Goal: Task Accomplishment & Management: Manage account settings

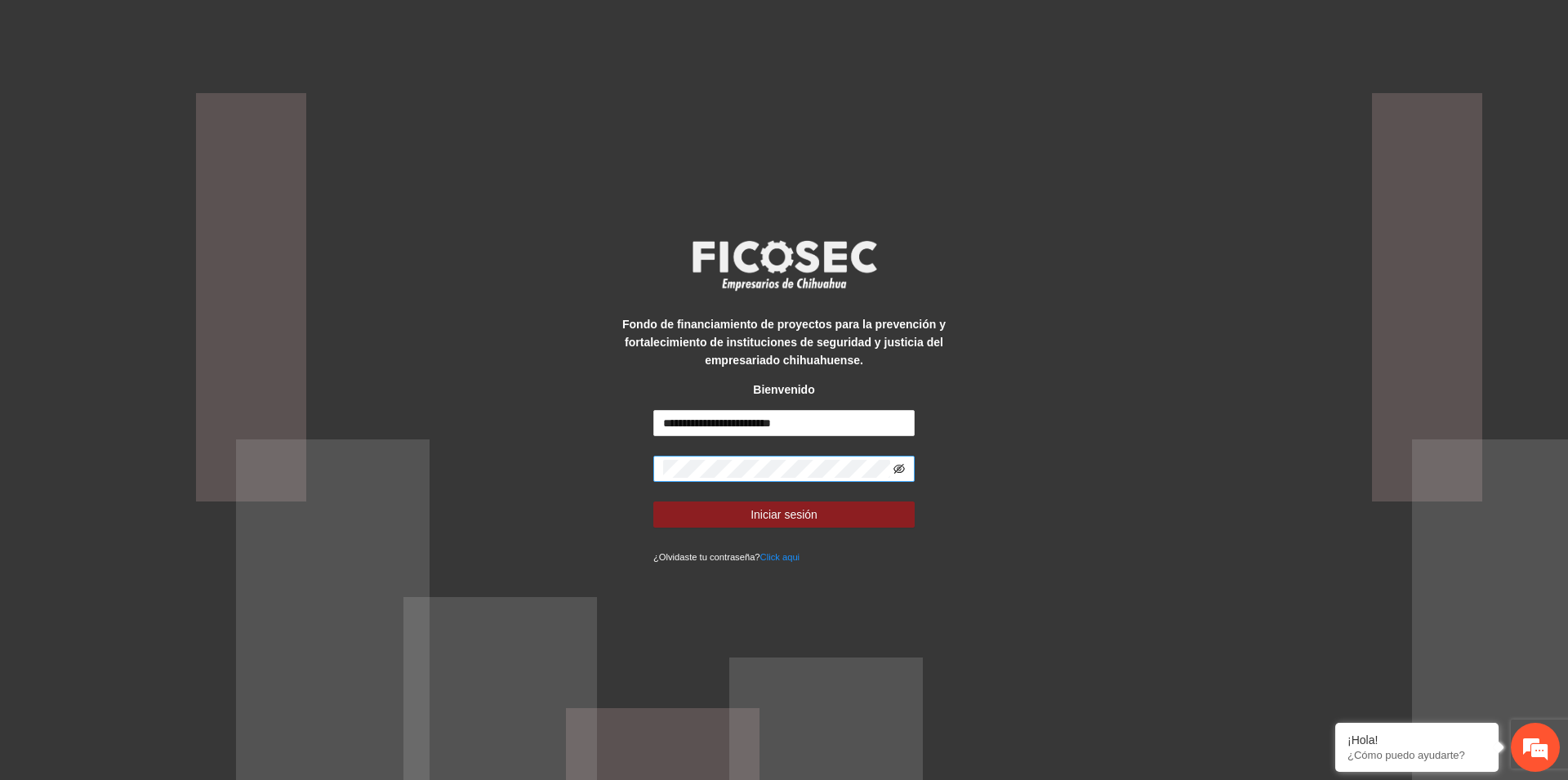
click at [901, 464] on icon "eye-invisible" at bounding box center [899, 469] width 12 height 10
click at [766, 512] on span "Iniciar sesión" at bounding box center [784, 514] width 67 height 18
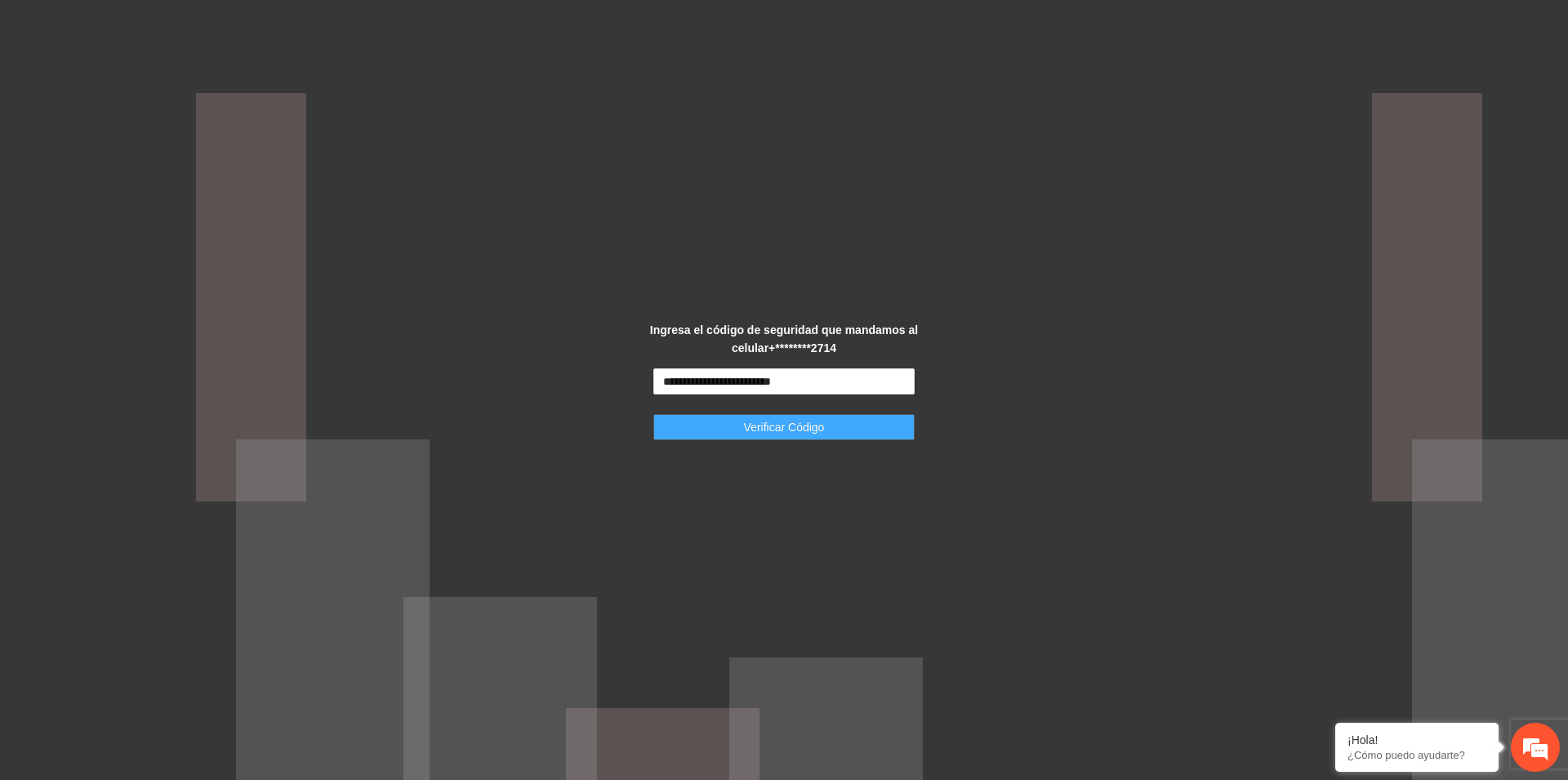
click at [770, 431] on span "Verificar Código" at bounding box center [784, 427] width 81 height 18
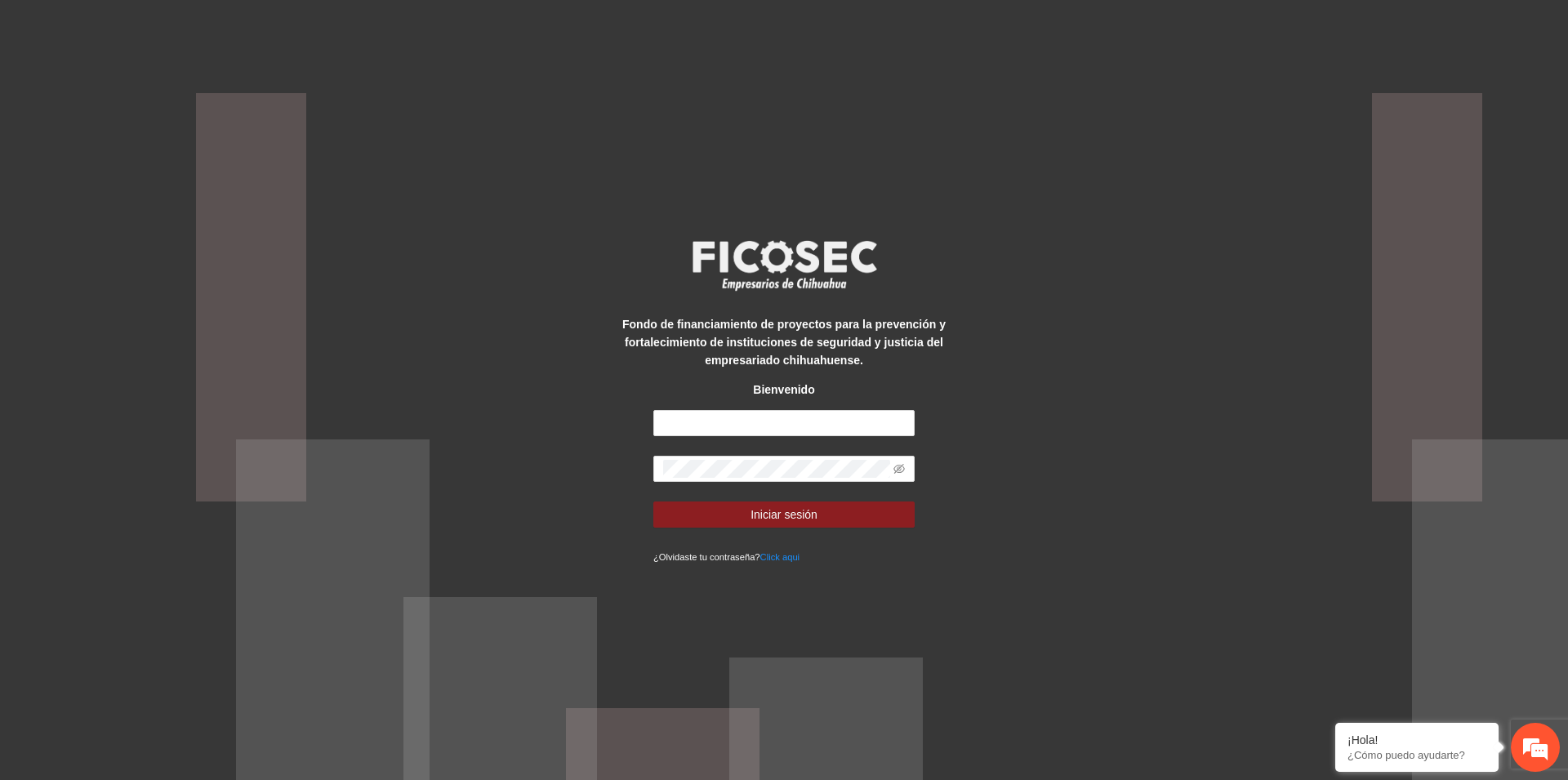
type input "**********"
click at [781, 517] on span "Iniciar sesión" at bounding box center [784, 514] width 67 height 18
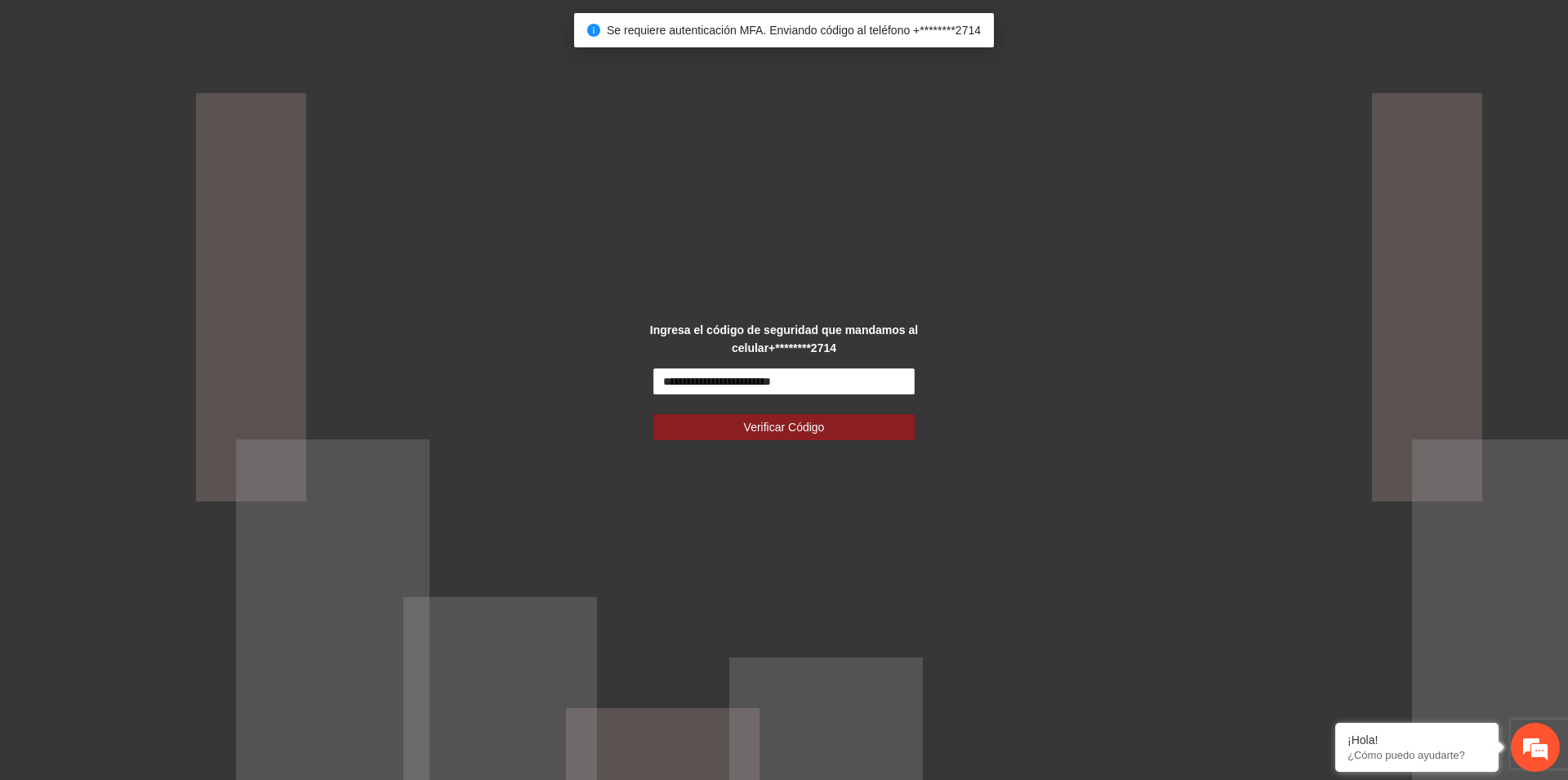
click at [697, 22] on div "Se requiere autenticación MFA. Enviando código al teléfono +********2714" at bounding box center [784, 30] width 393 height 18
click at [781, 431] on span "Verificar Código" at bounding box center [784, 427] width 81 height 18
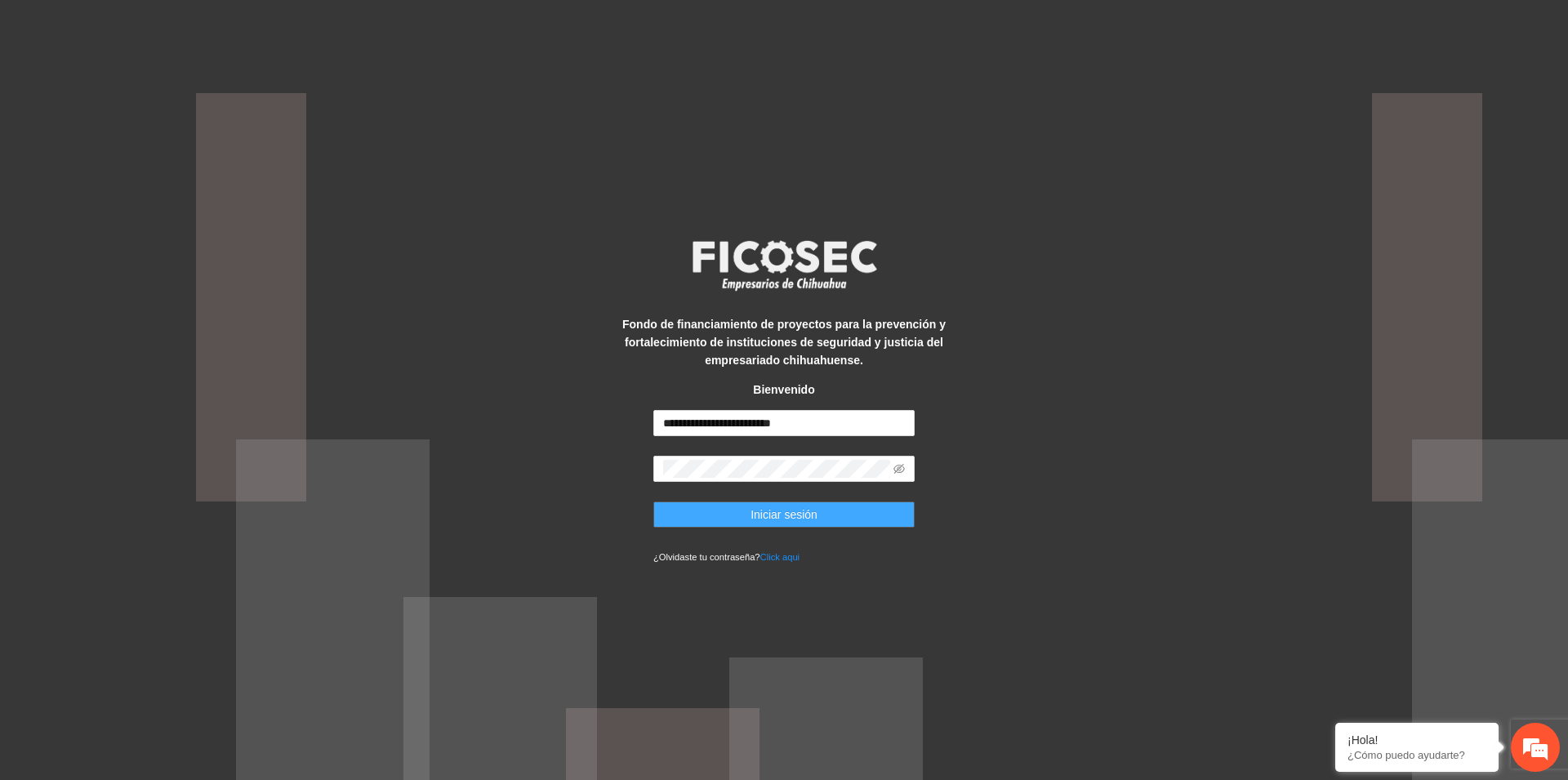
click at [774, 518] on span "Iniciar sesión" at bounding box center [784, 514] width 67 height 18
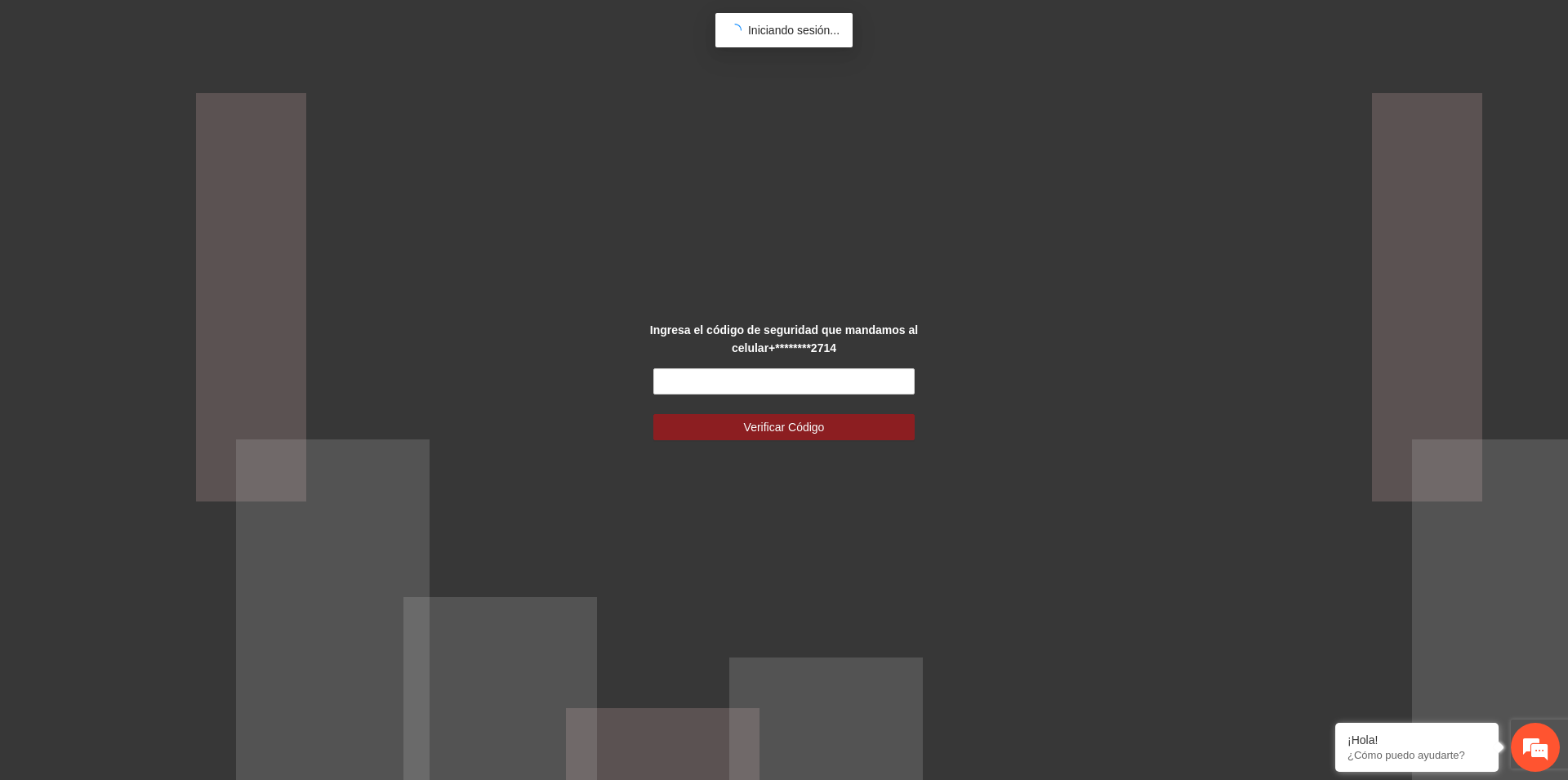
type input "**********"
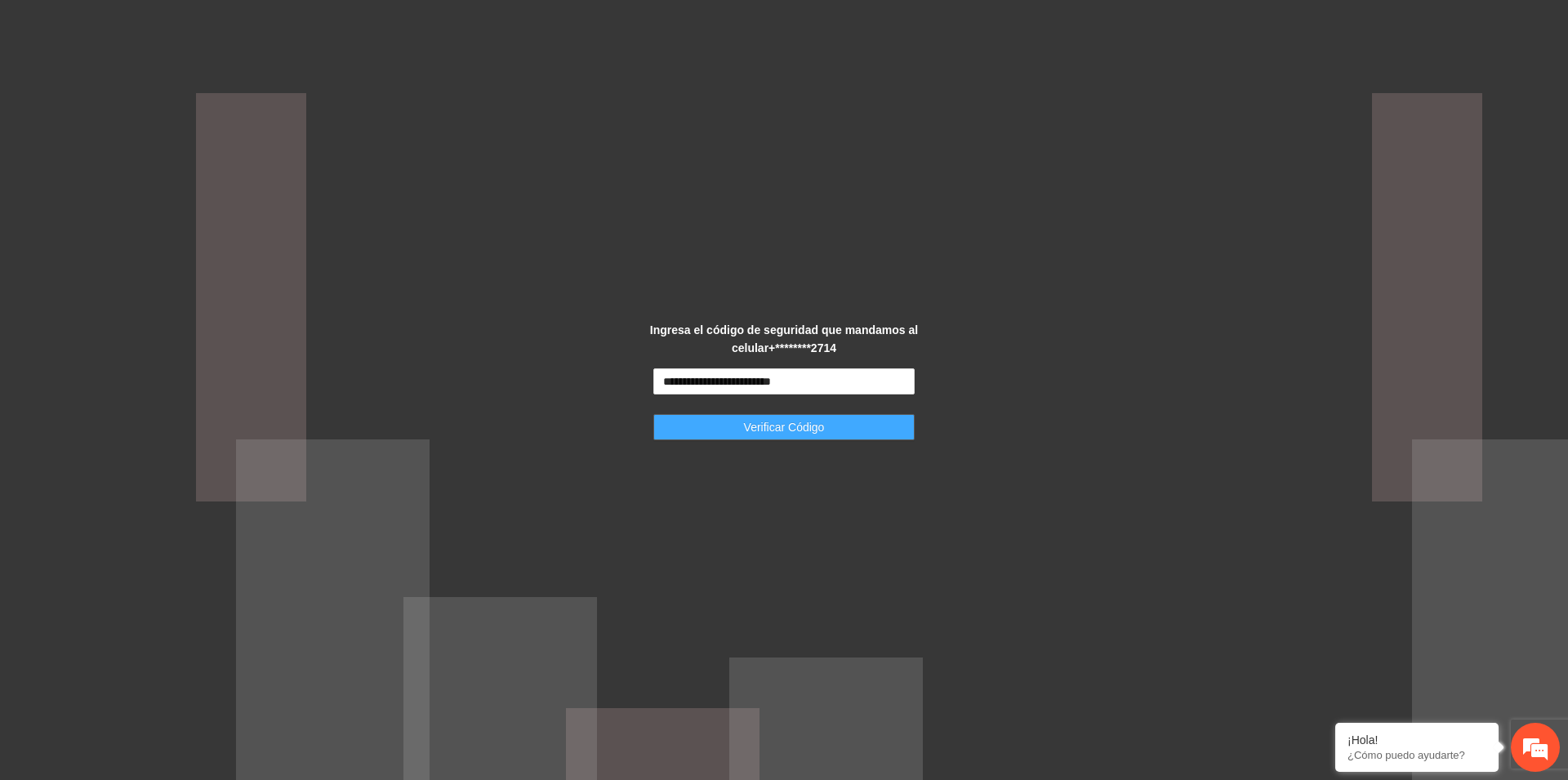
click at [702, 430] on button "Verificar Código" at bounding box center [784, 427] width 261 height 26
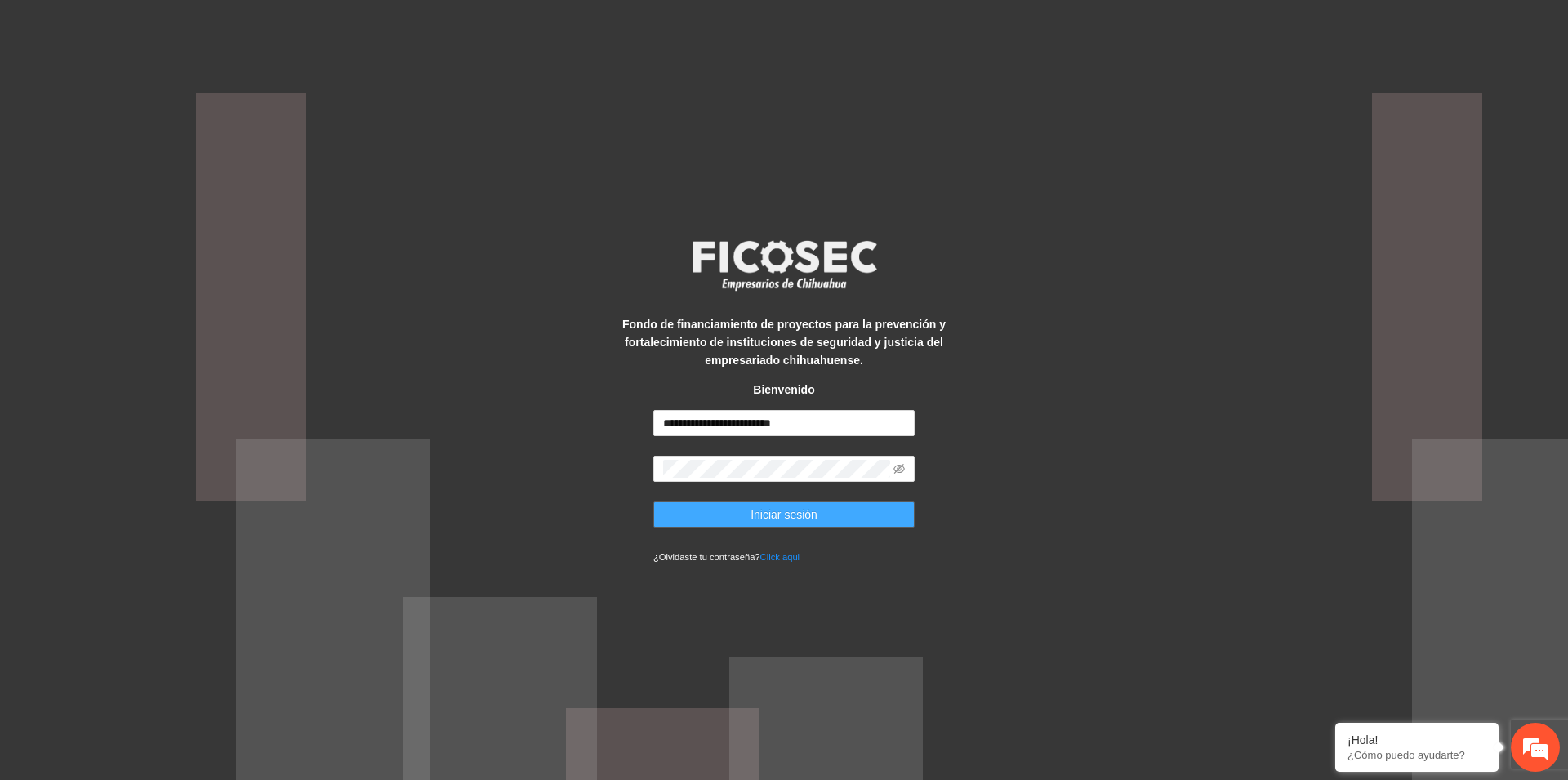
click at [762, 520] on span "Iniciar sesión" at bounding box center [784, 514] width 67 height 18
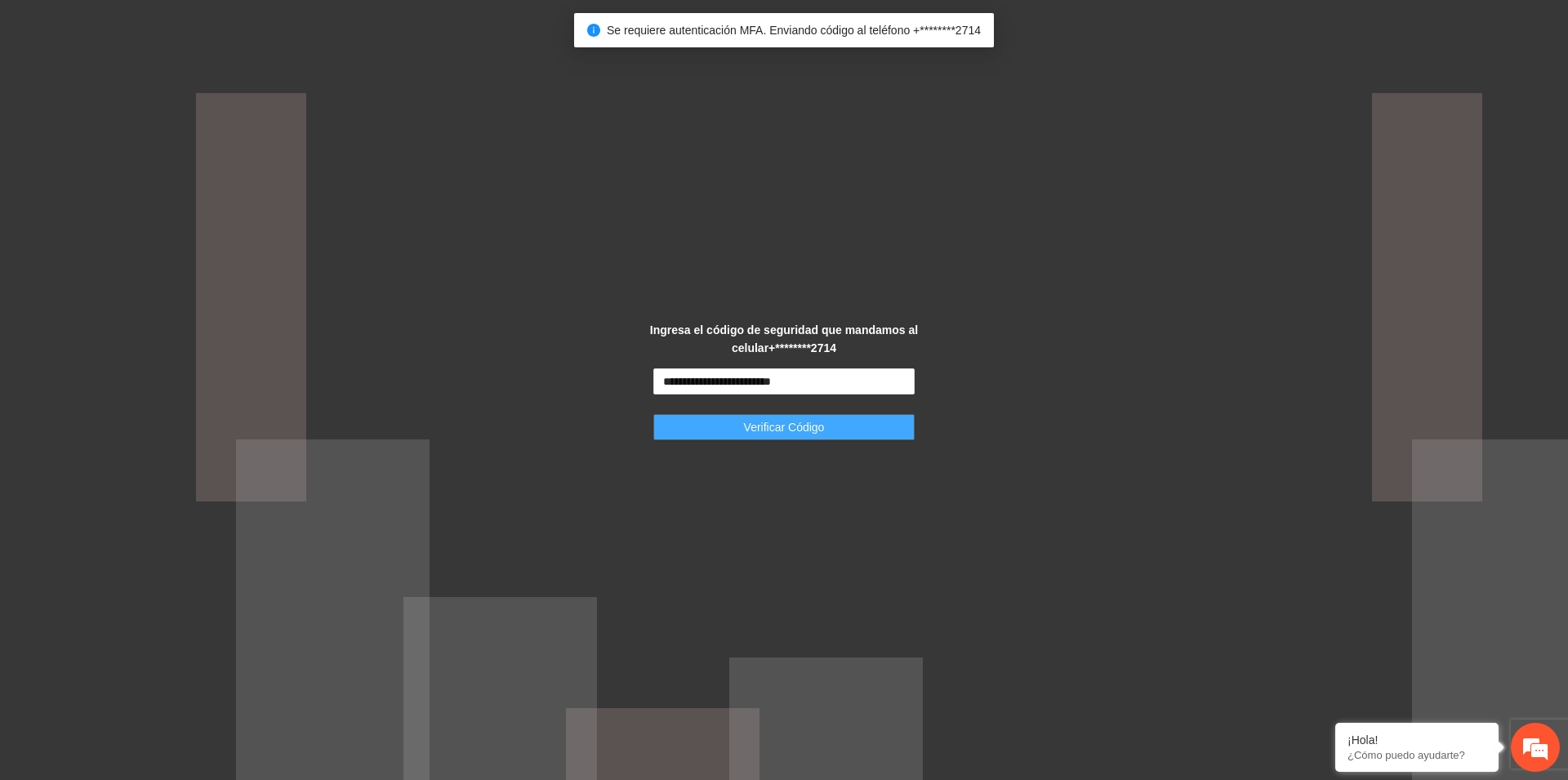
click at [819, 429] on span "Verificar Código" at bounding box center [784, 427] width 81 height 18
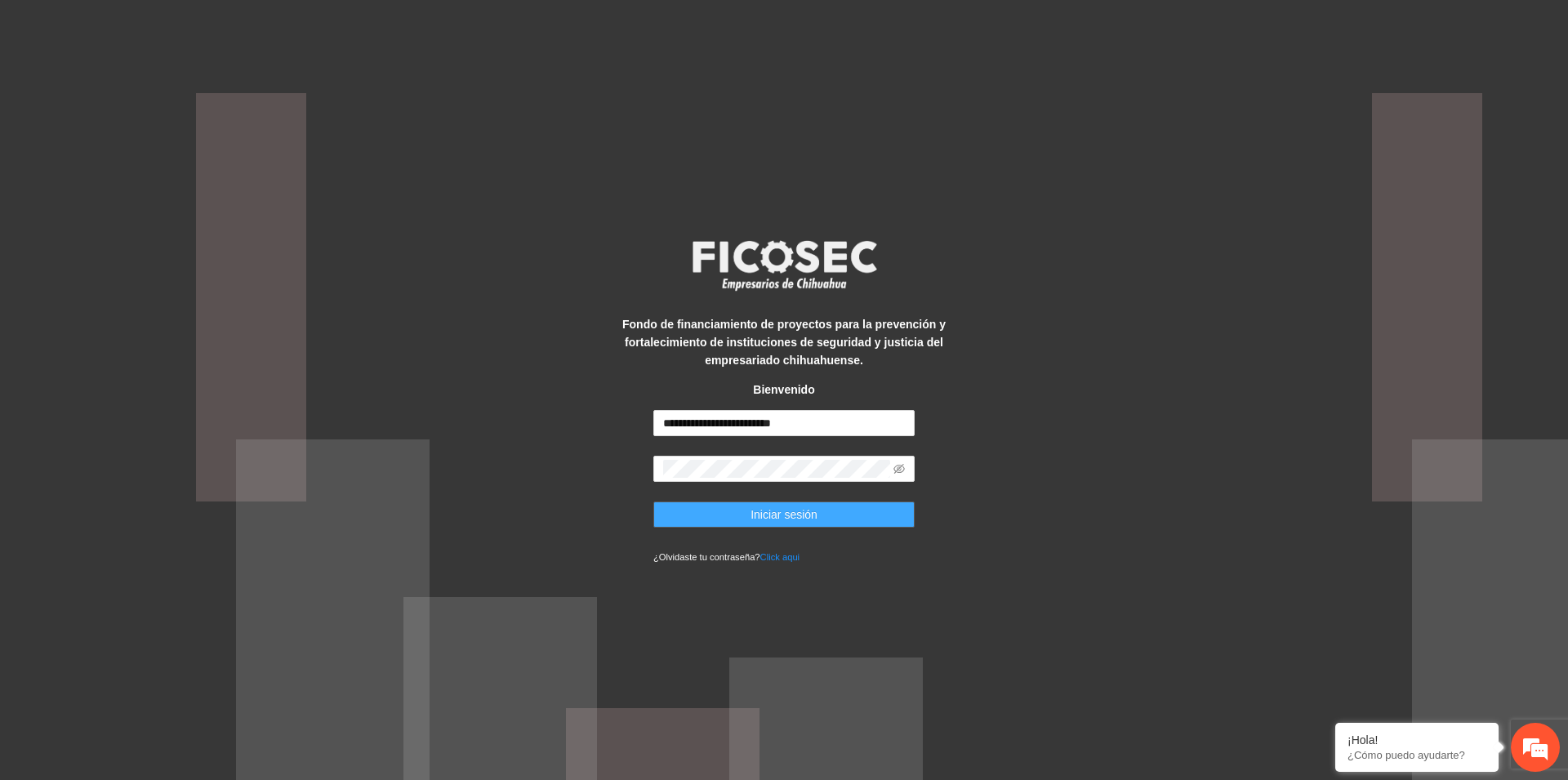
click at [803, 514] on span "Iniciar sesión" at bounding box center [784, 514] width 67 height 18
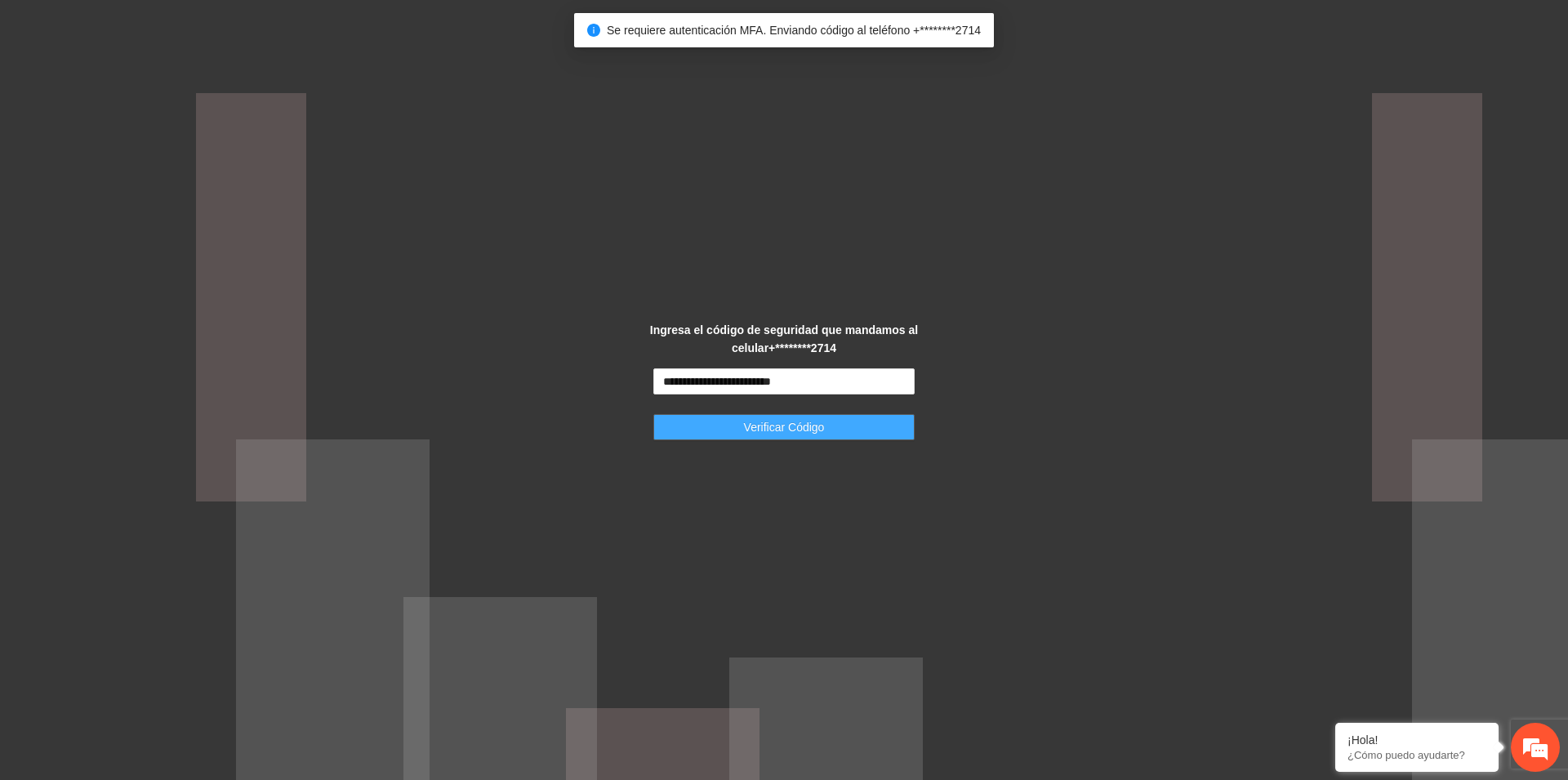
click at [859, 424] on button "Verificar Código" at bounding box center [784, 427] width 261 height 26
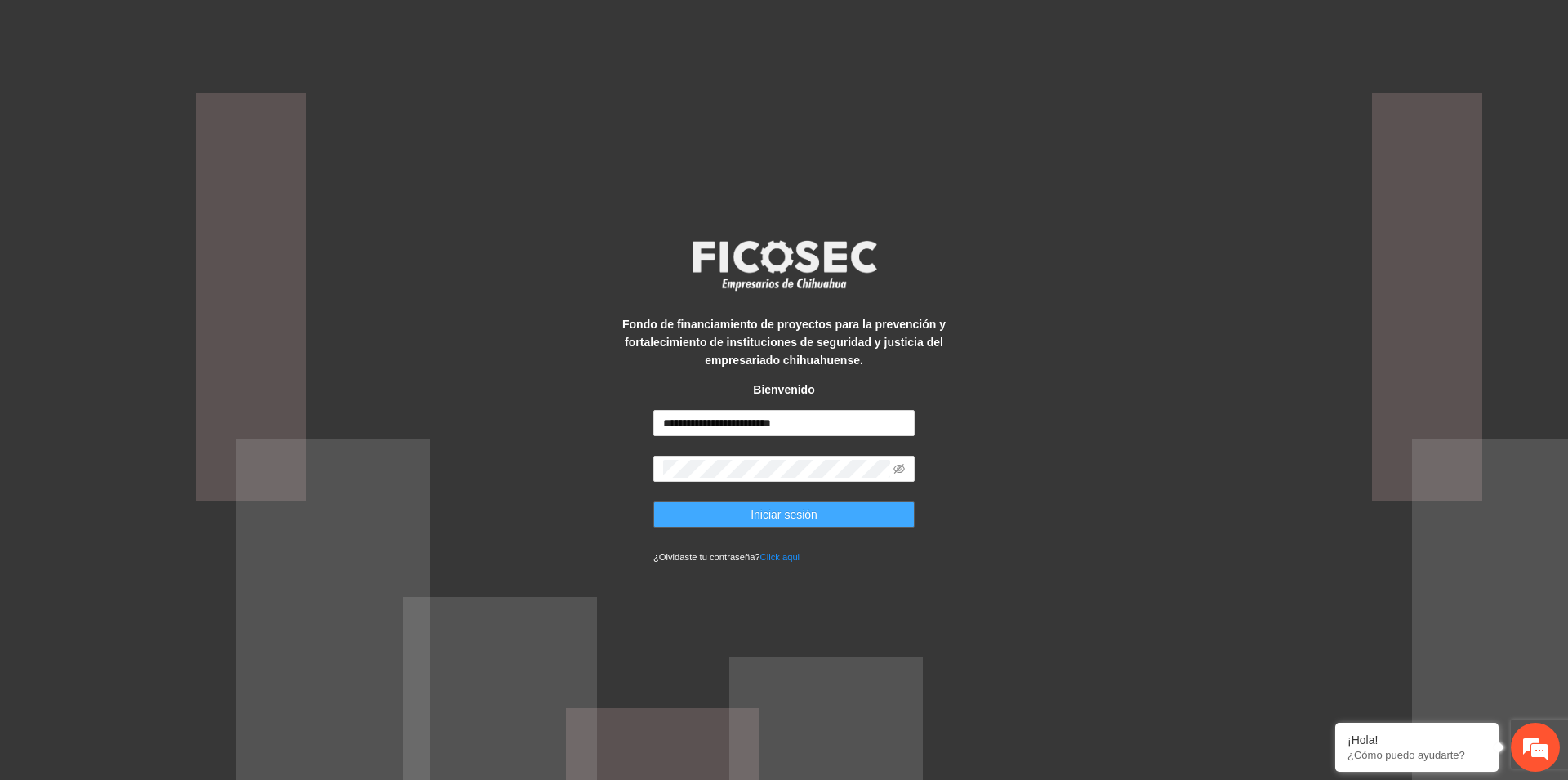
click at [834, 513] on button "Iniciar sesión" at bounding box center [784, 514] width 261 height 26
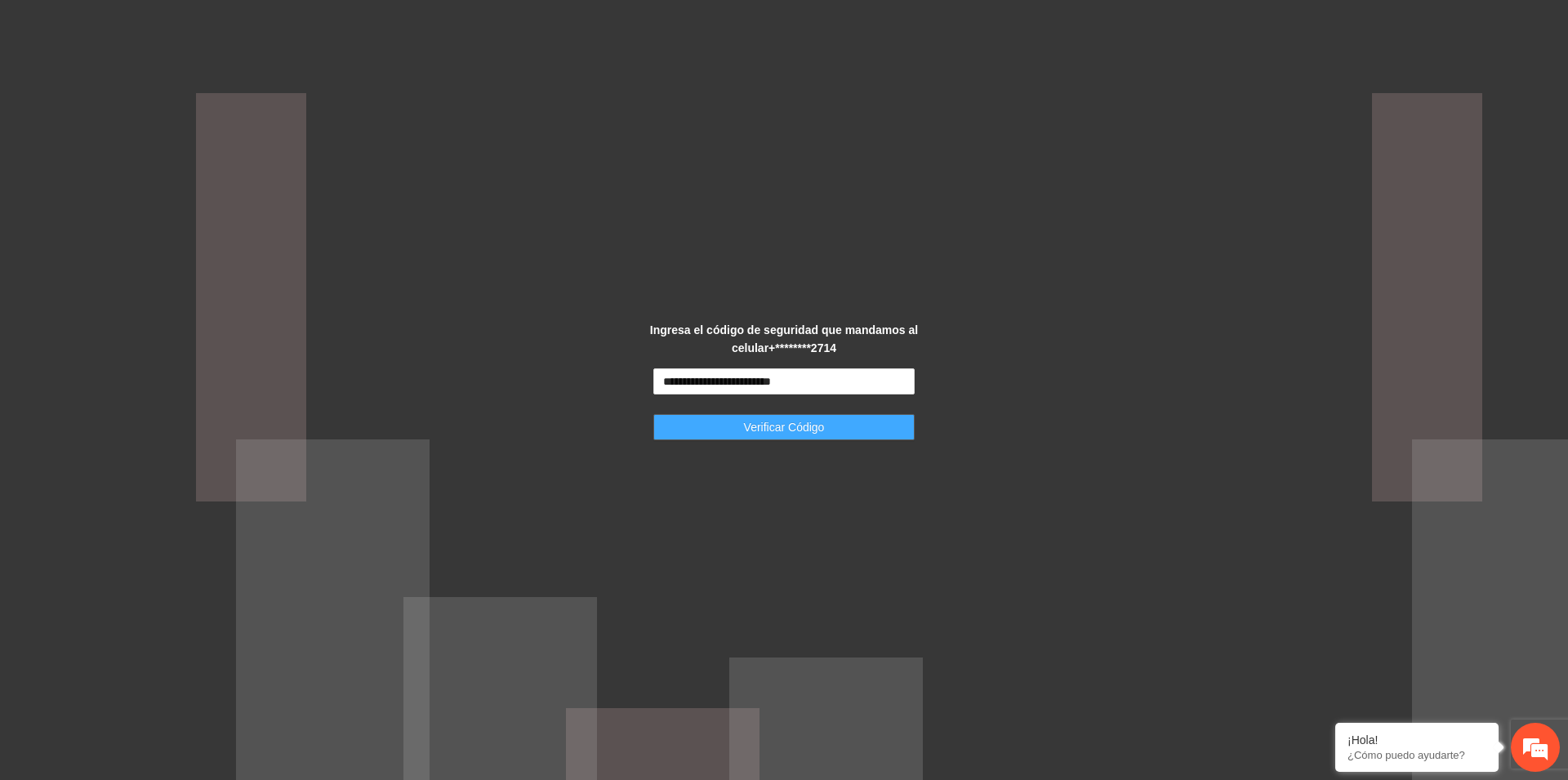
click at [801, 422] on span "Verificar Código" at bounding box center [784, 427] width 81 height 18
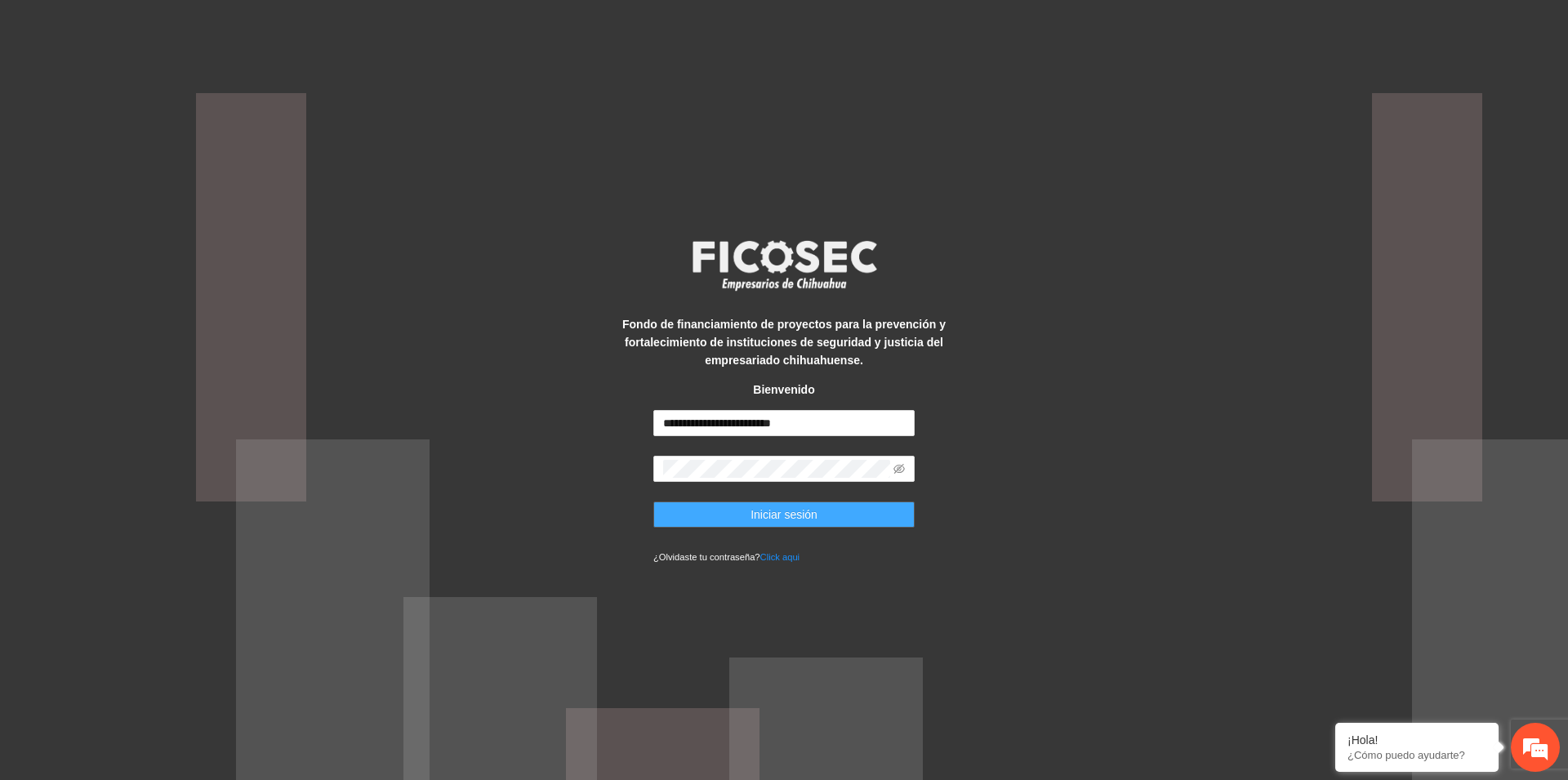
click at [762, 513] on span "Iniciar sesión" at bounding box center [784, 514] width 67 height 18
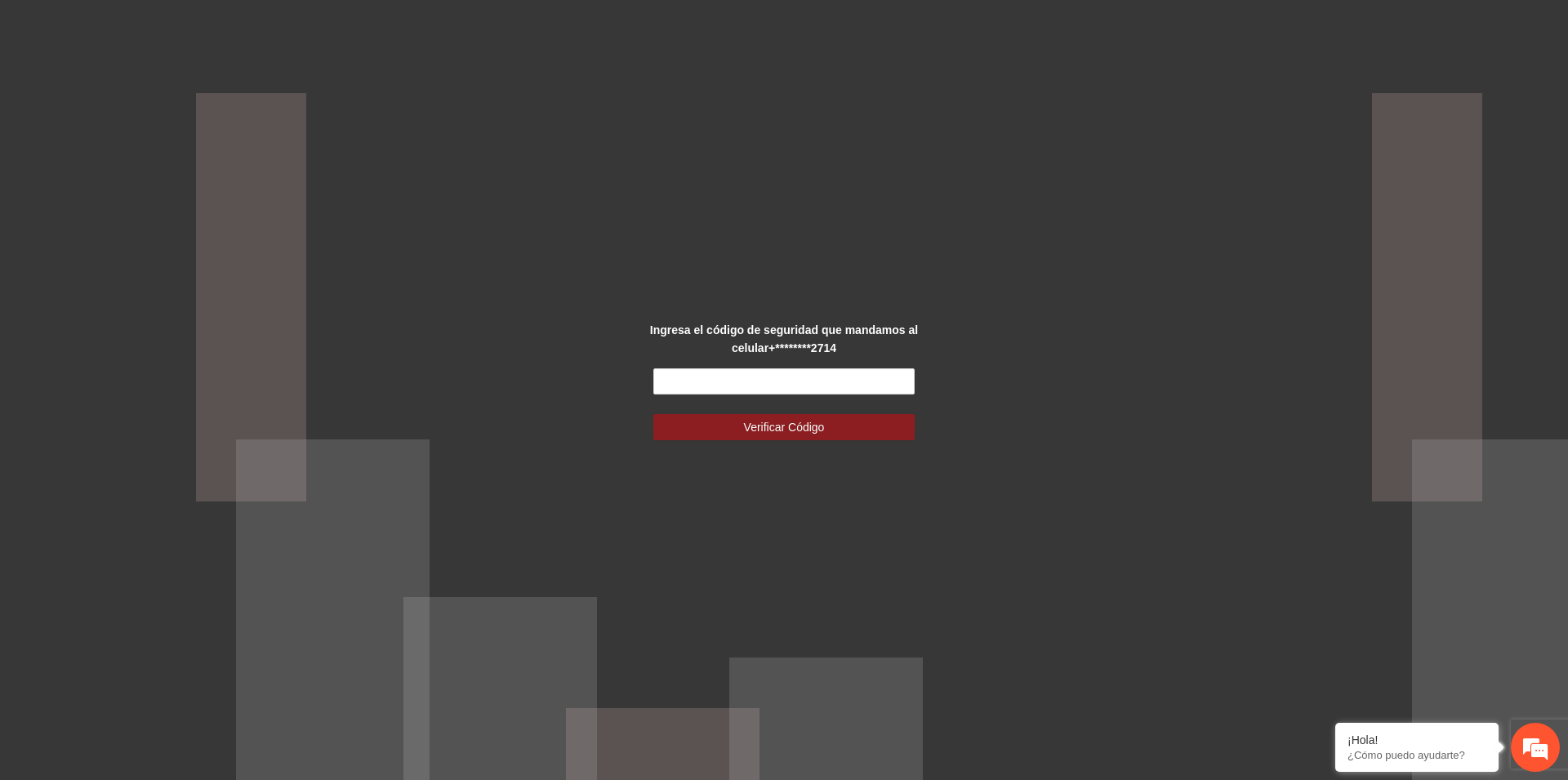
type input "**********"
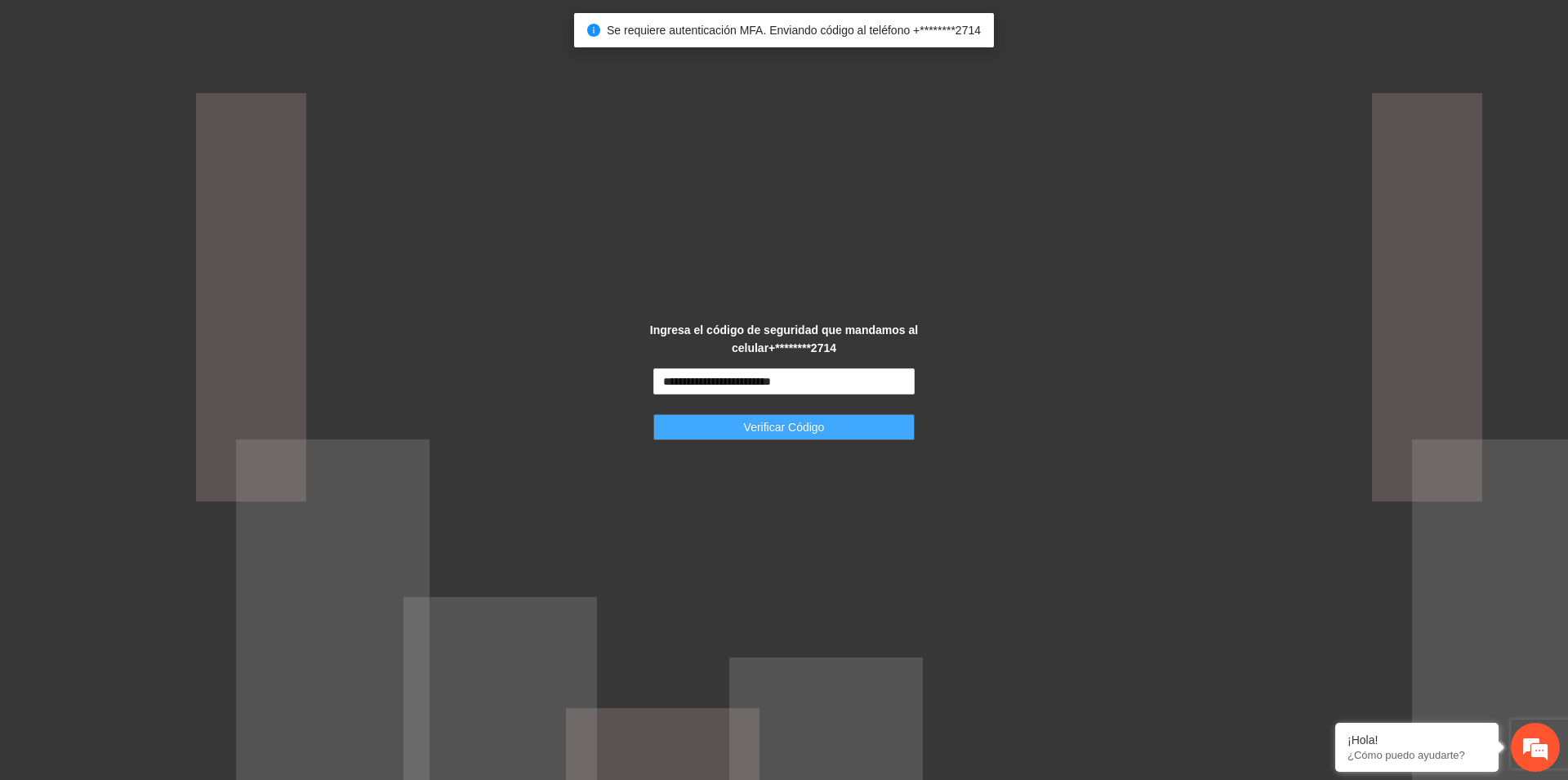
click at [896, 424] on button "Verificar Código" at bounding box center [784, 427] width 261 height 26
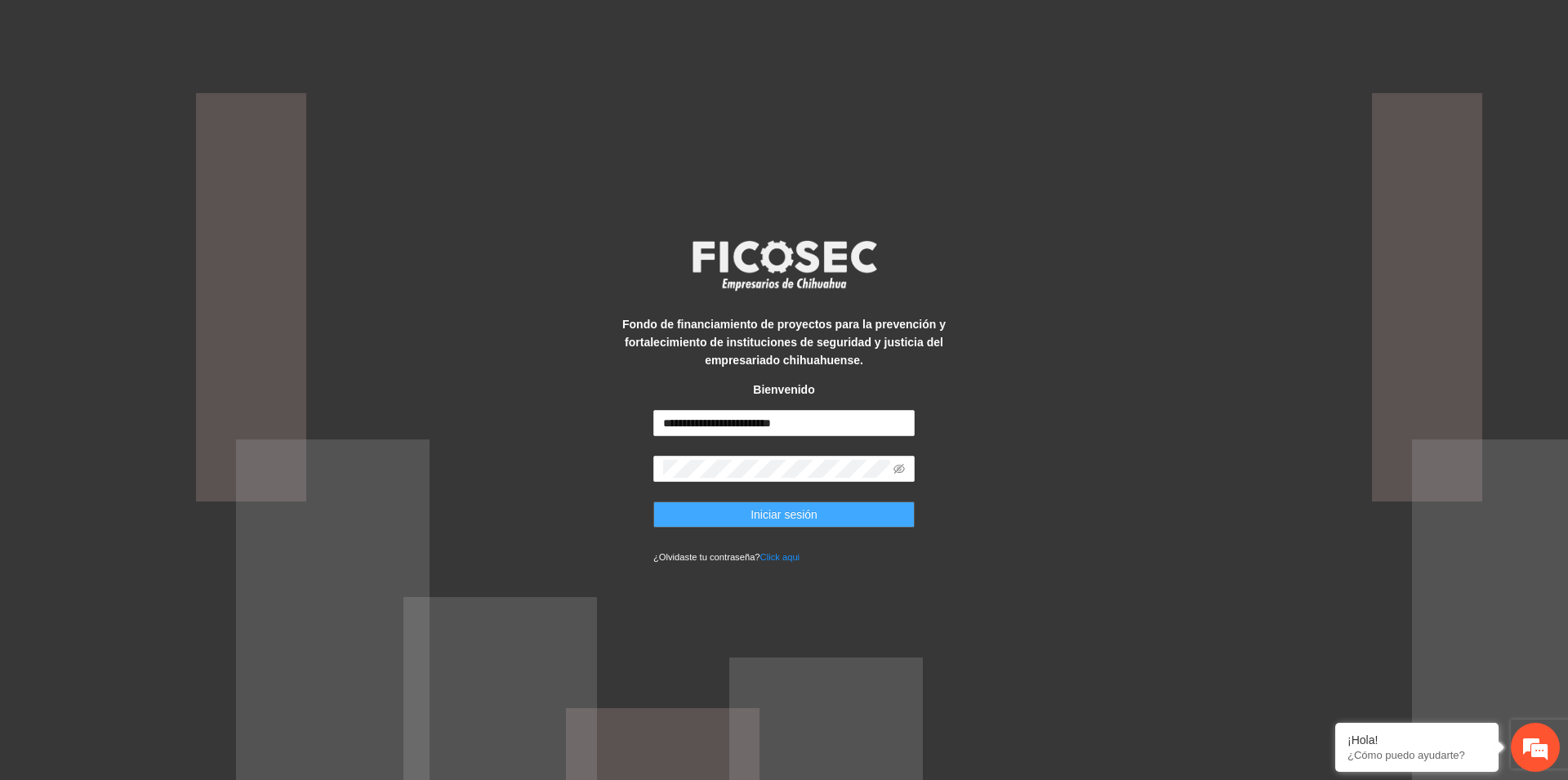
click at [847, 510] on button "Iniciar sesión" at bounding box center [784, 514] width 261 height 26
click at [768, 512] on span "Iniciar sesión" at bounding box center [784, 514] width 67 height 18
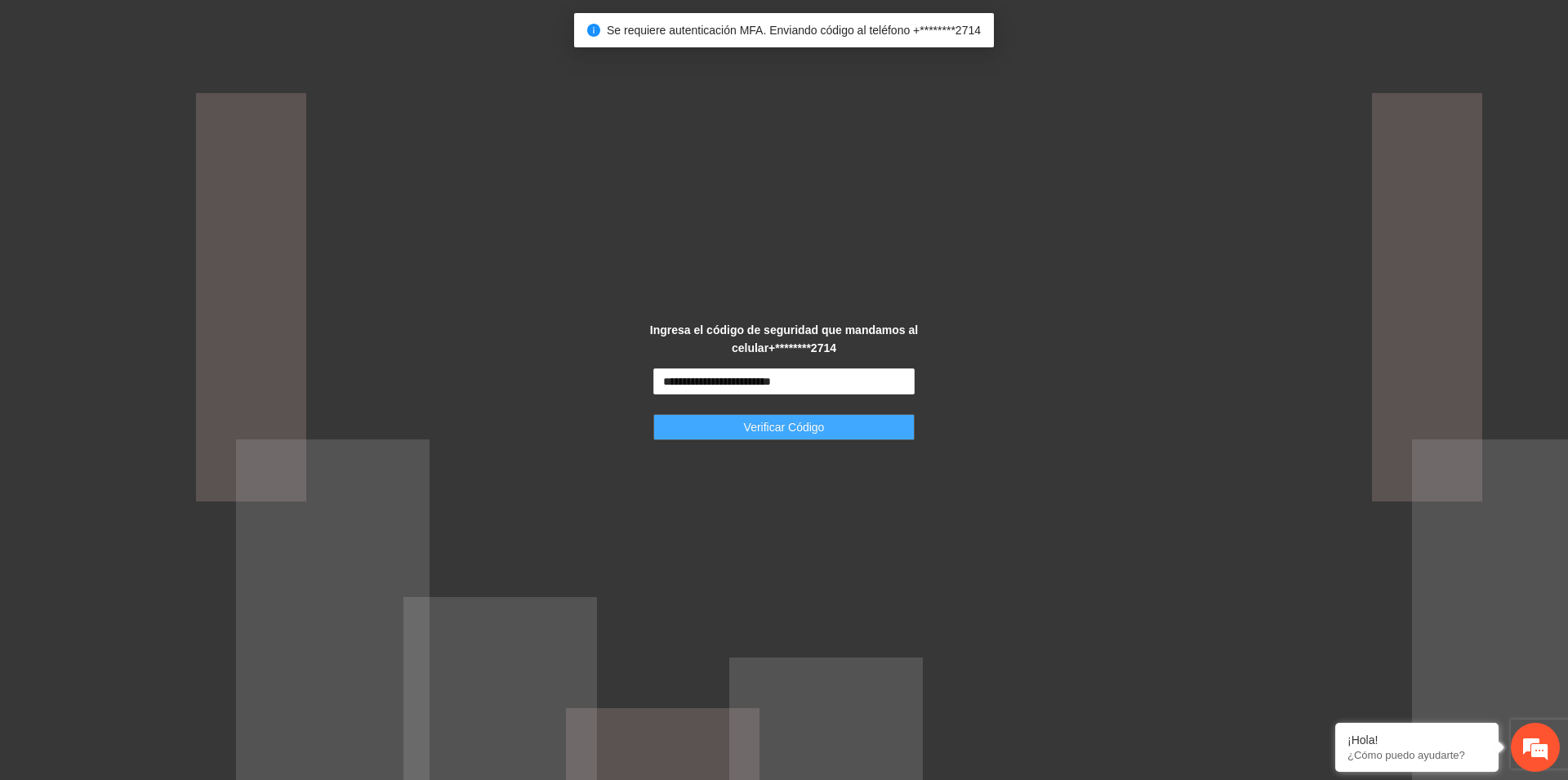
click at [769, 428] on span "Verificar Código" at bounding box center [784, 427] width 81 height 18
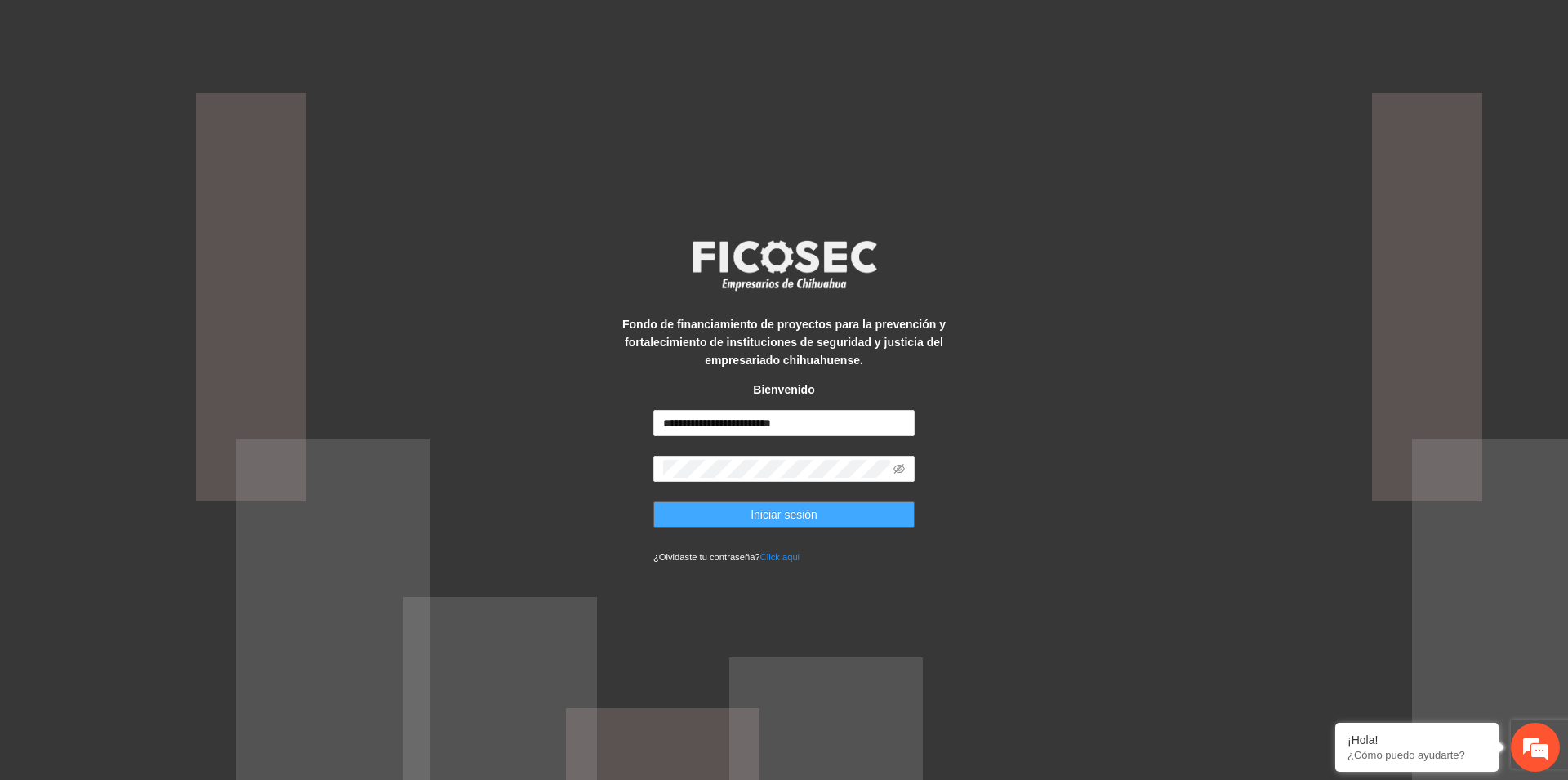
click at [787, 516] on span "Iniciar sesión" at bounding box center [784, 514] width 67 height 18
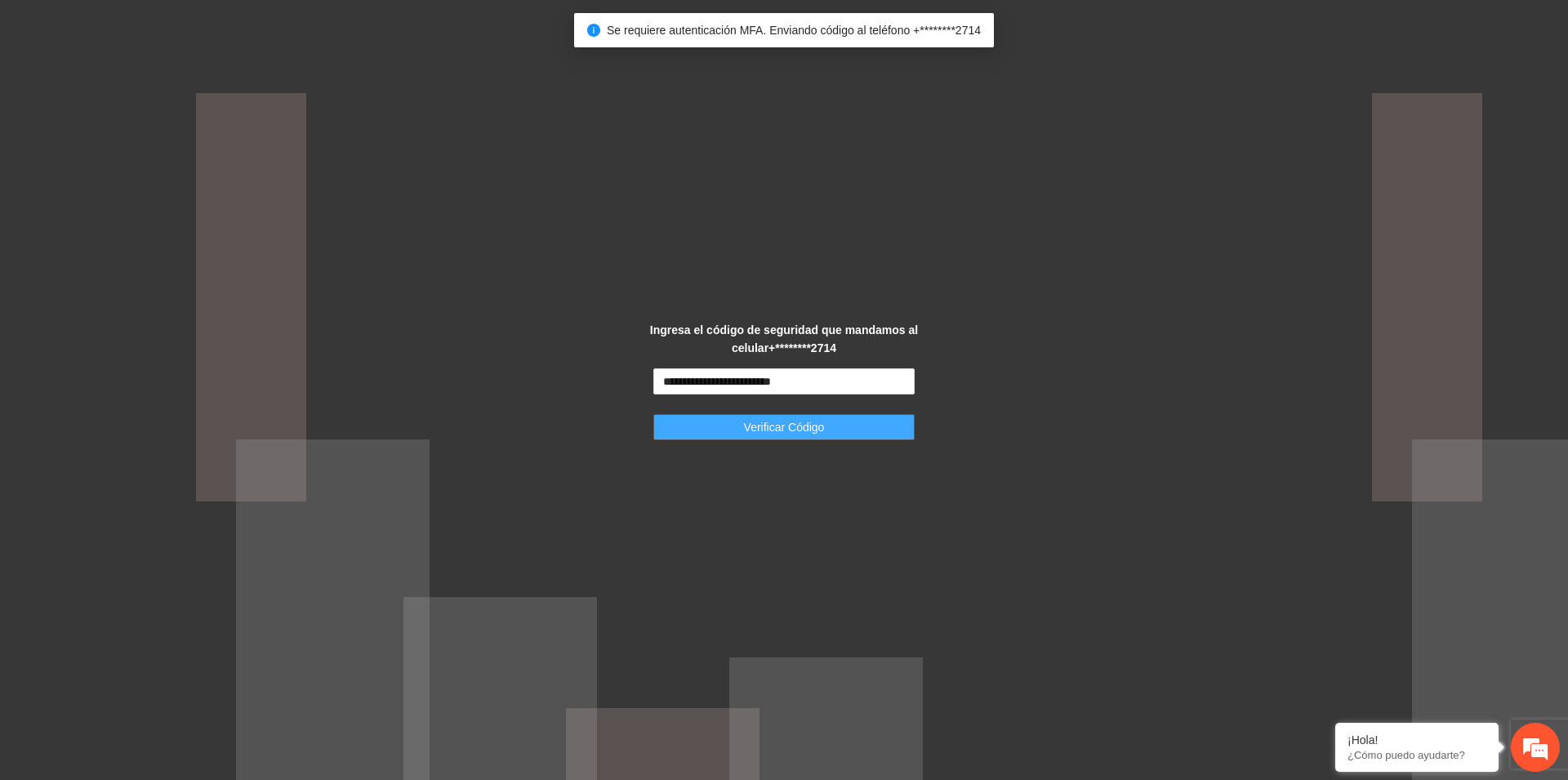
click at [781, 432] on span "Verificar Código" at bounding box center [784, 427] width 81 height 18
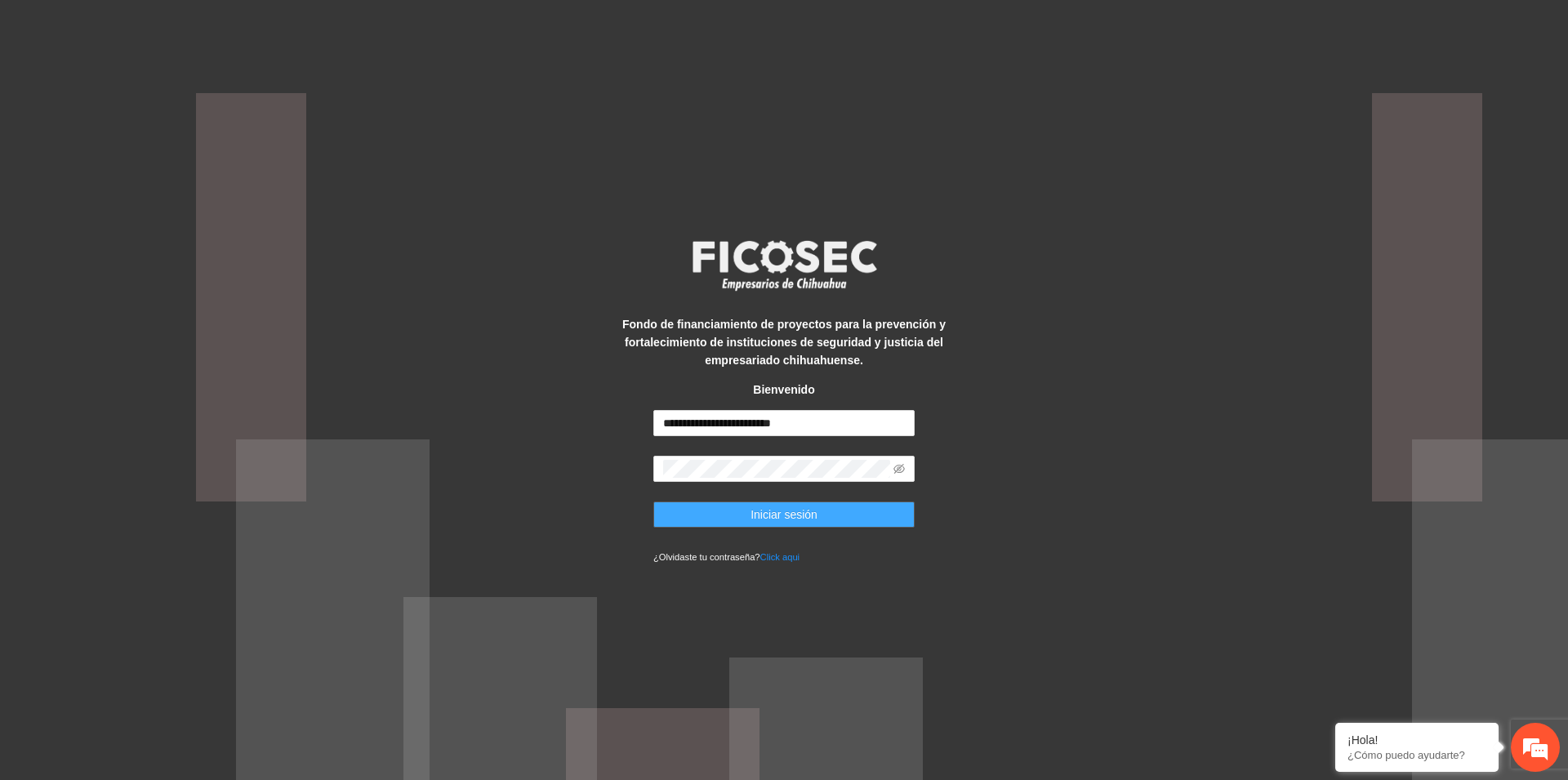
click at [789, 519] on span "Iniciar sesión" at bounding box center [784, 514] width 67 height 18
click at [782, 519] on span "Iniciar sesión" at bounding box center [784, 514] width 67 height 18
click at [844, 516] on button "Iniciar sesión" at bounding box center [784, 514] width 261 height 26
click at [840, 517] on button "Iniciar sesión" at bounding box center [784, 514] width 261 height 26
click at [777, 512] on span "Iniciar sesión" at bounding box center [784, 514] width 67 height 18
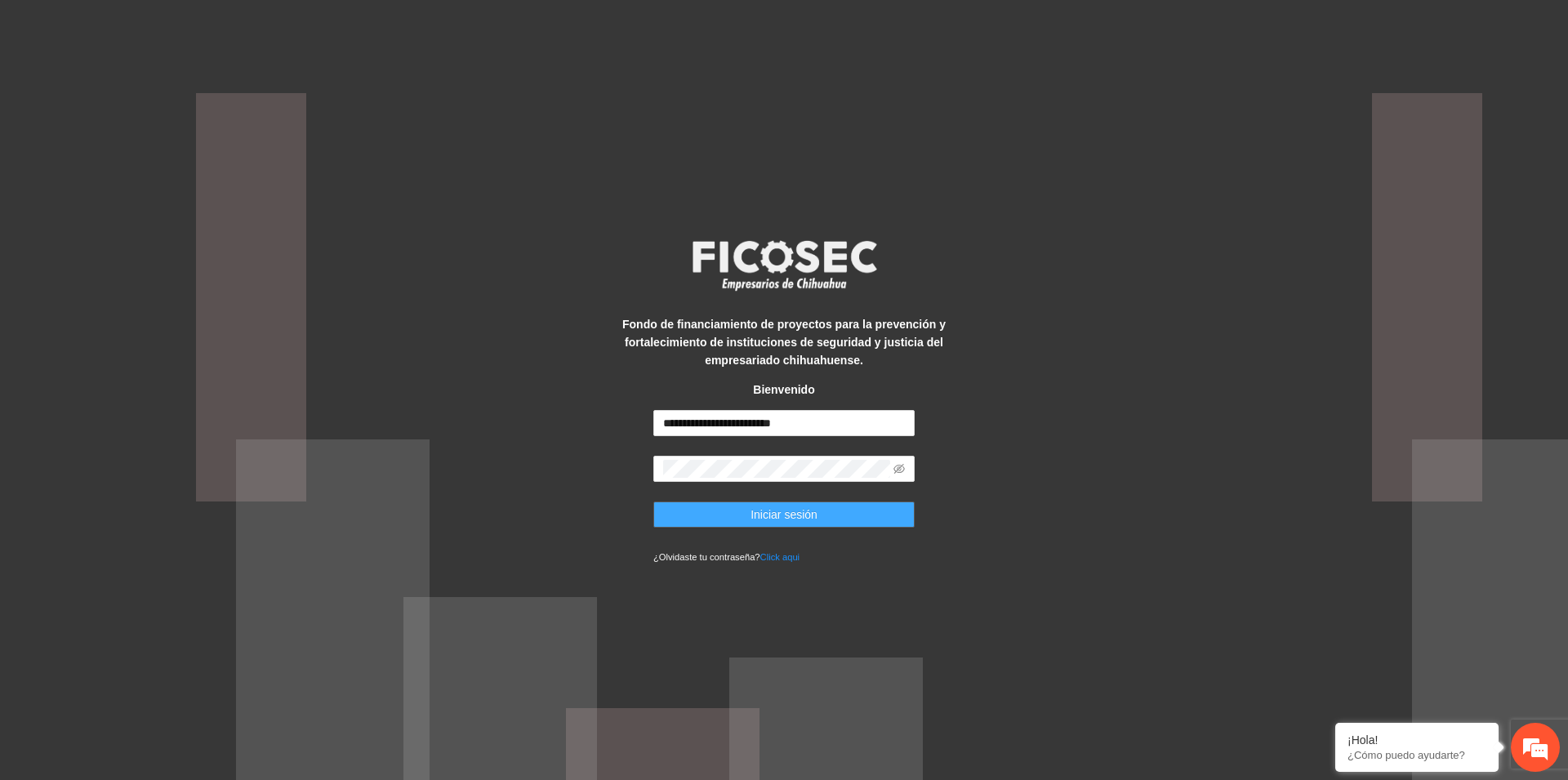
click at [777, 512] on span "Iniciar sesión" at bounding box center [784, 514] width 67 height 18
click at [770, 513] on span "Iniciar sesión" at bounding box center [784, 514] width 67 height 18
click at [821, 519] on button "Iniciar sesión" at bounding box center [784, 514] width 261 height 26
click at [783, 518] on span "Iniciar sesión" at bounding box center [784, 514] width 67 height 18
click at [863, 512] on button "Iniciar sesión" at bounding box center [784, 514] width 261 height 26
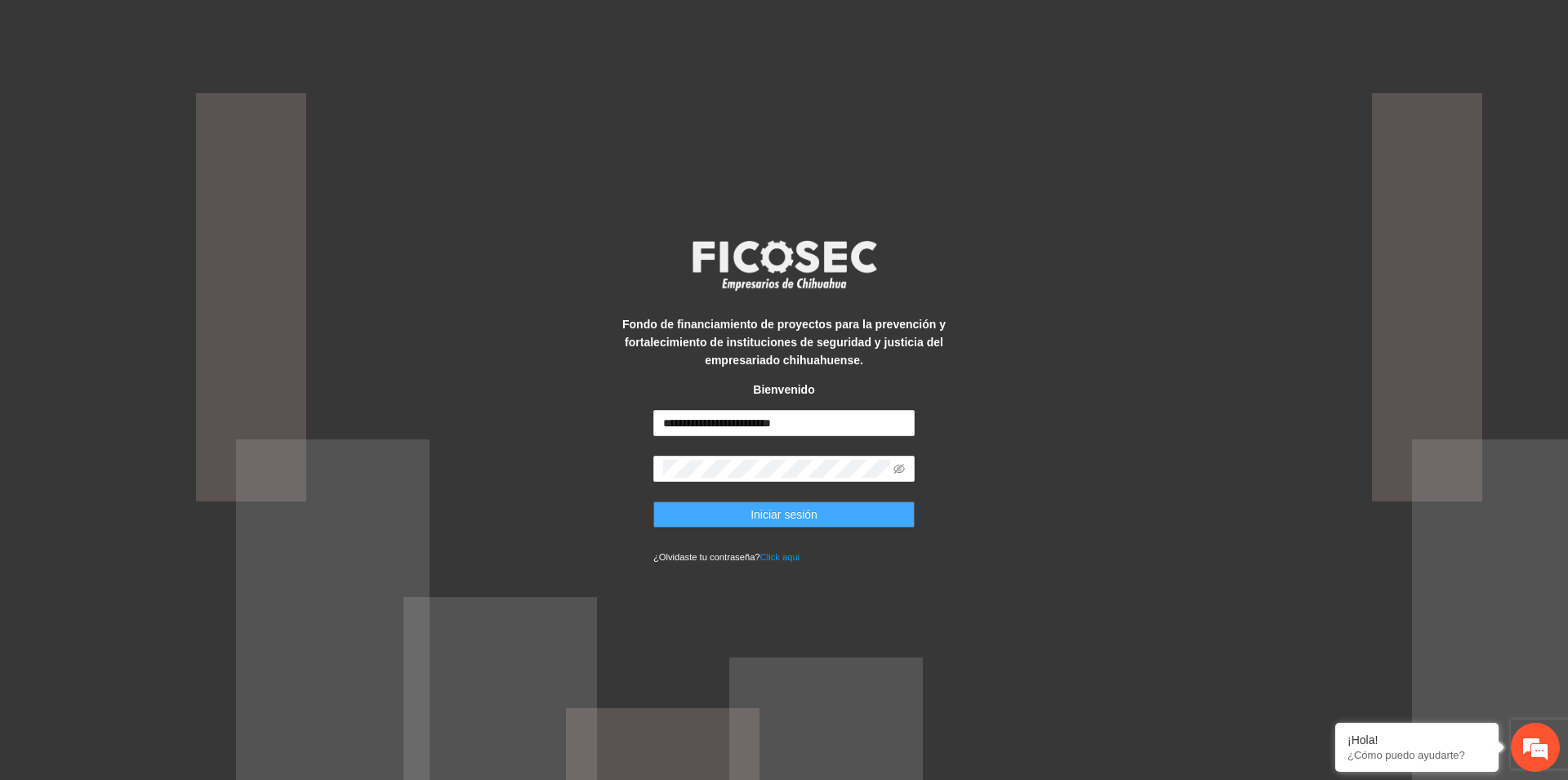
click at [770, 517] on span "Iniciar sesión" at bounding box center [784, 514] width 67 height 18
click at [991, 498] on div "**********" at bounding box center [784, 390] width 1568 height 780
click at [812, 513] on span "Iniciar sesión" at bounding box center [784, 514] width 67 height 18
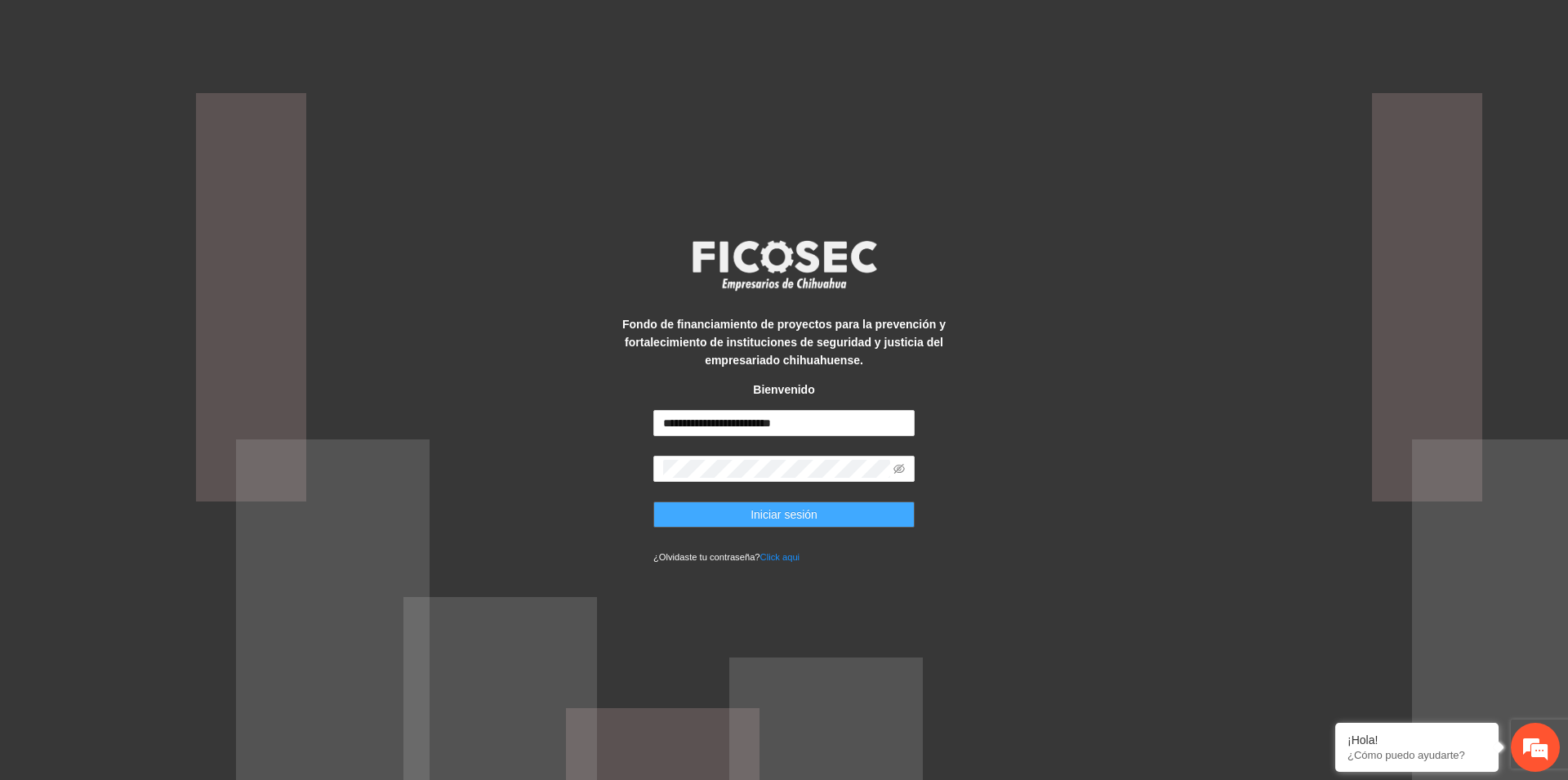
click at [812, 513] on span "Iniciar sesión" at bounding box center [784, 514] width 67 height 18
click at [1033, 623] on div "**********" at bounding box center [784, 390] width 1568 height 780
click at [818, 515] on button "Iniciar sesión" at bounding box center [784, 514] width 261 height 26
click at [809, 521] on span "Iniciar sesión" at bounding box center [784, 514] width 67 height 18
click at [785, 511] on span "Iniciar sesión" at bounding box center [784, 514] width 67 height 18
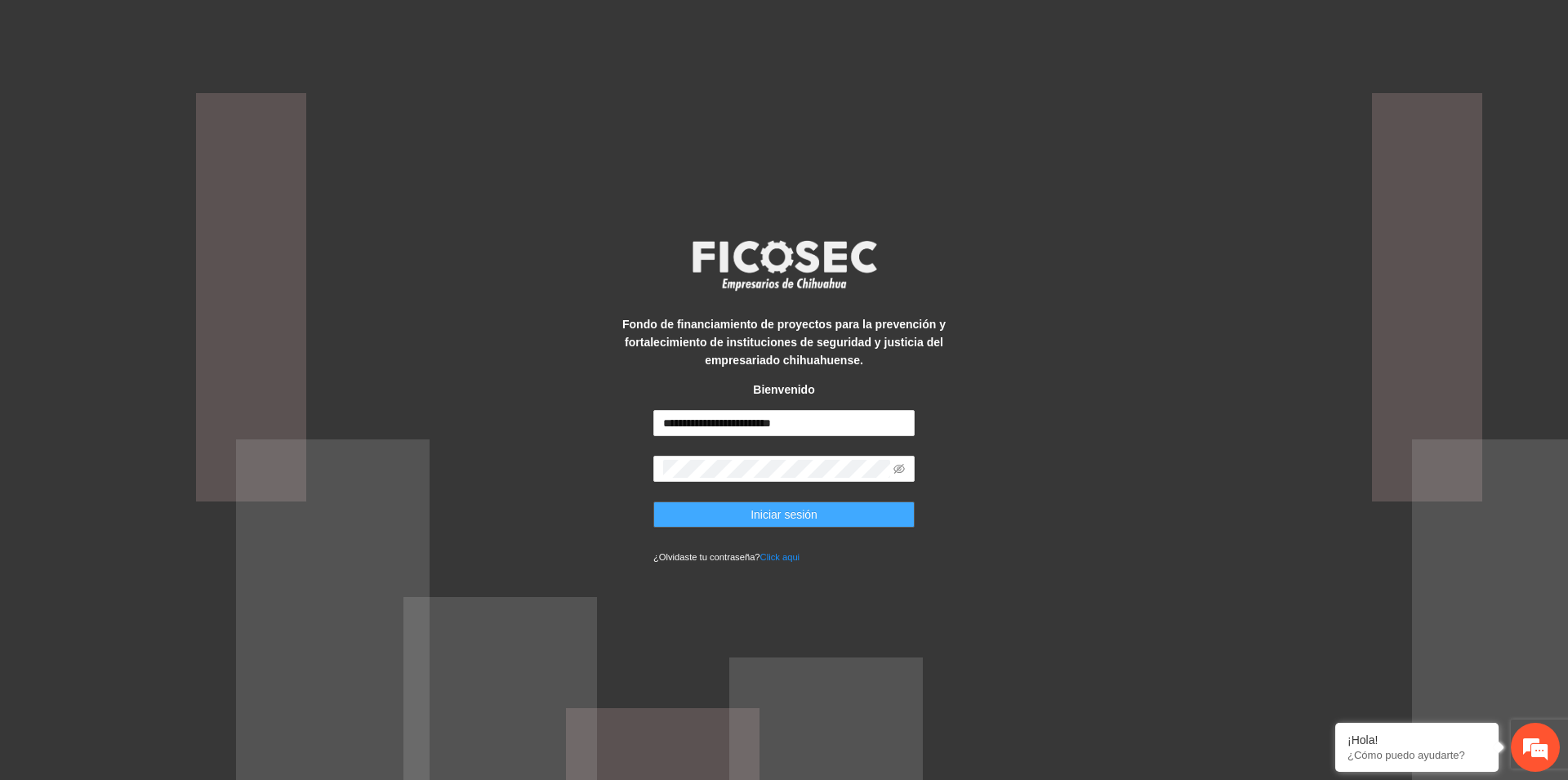
click at [793, 520] on span "Iniciar sesión" at bounding box center [784, 514] width 67 height 18
click at [814, 512] on span "Iniciar sesión" at bounding box center [784, 514] width 67 height 18
click at [811, 514] on span "Iniciar sesión" at bounding box center [784, 514] width 67 height 18
